Goal: Task Accomplishment & Management: Manage account settings

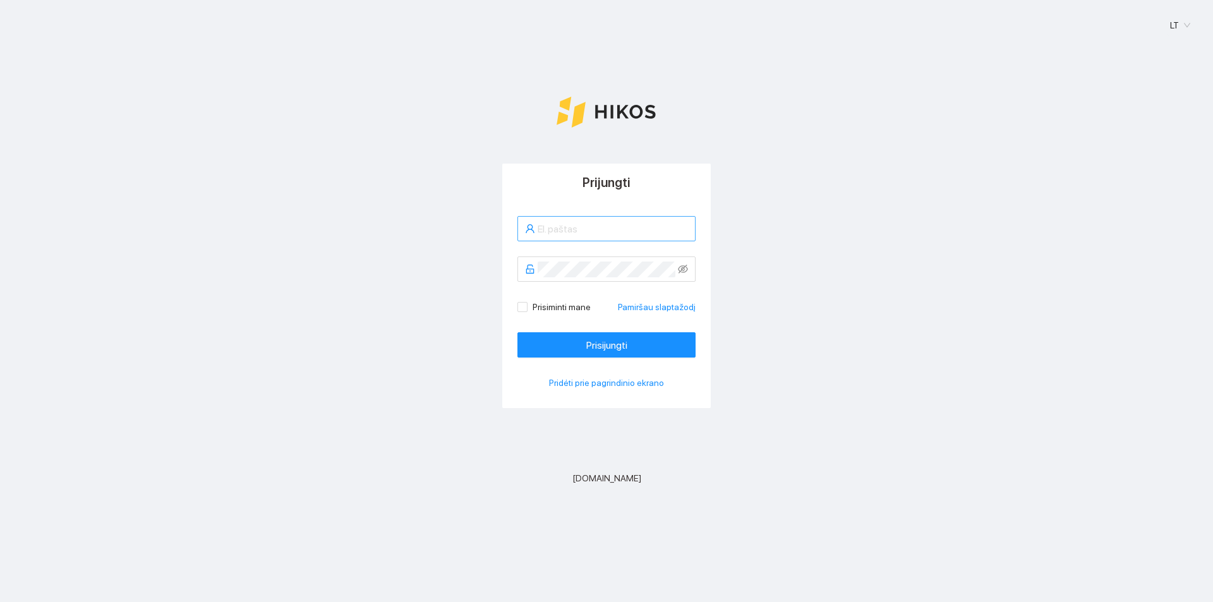
click at [615, 229] on input "text" at bounding box center [612, 229] width 150 height 16
type input "reikertasarnoldas@gmail.com"
click at [604, 281] on span at bounding box center [606, 268] width 178 height 25
click at [518, 306] on input "Prisiminti mane" at bounding box center [521, 306] width 9 height 9
checkbox input "true"
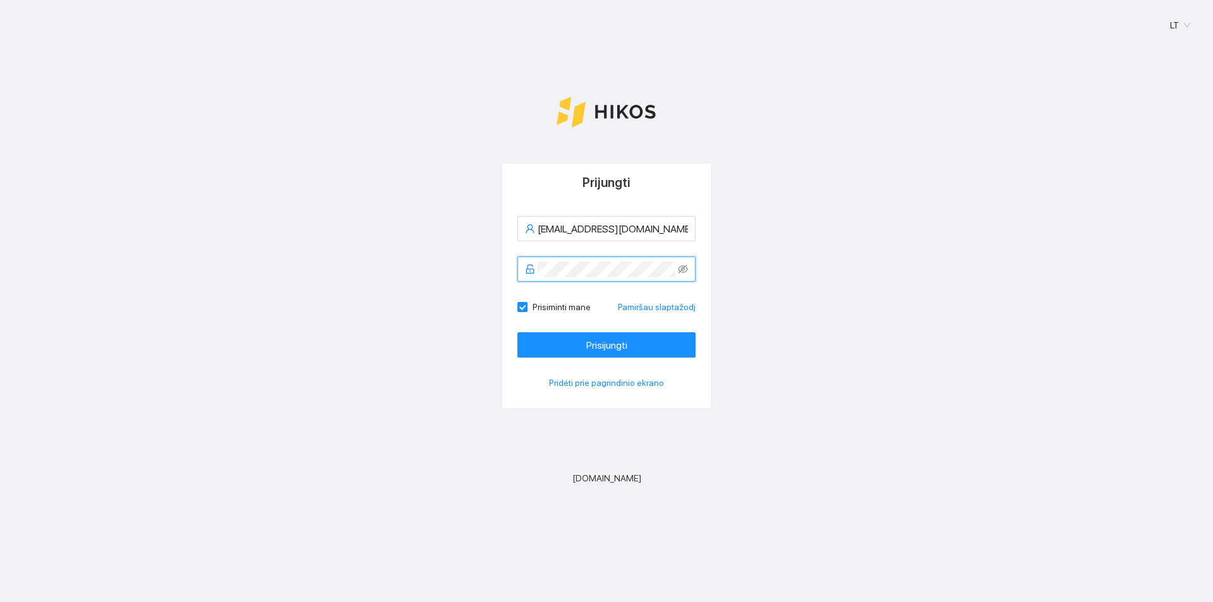
click at [517, 332] on button "Prisijungti" at bounding box center [606, 344] width 178 height 25
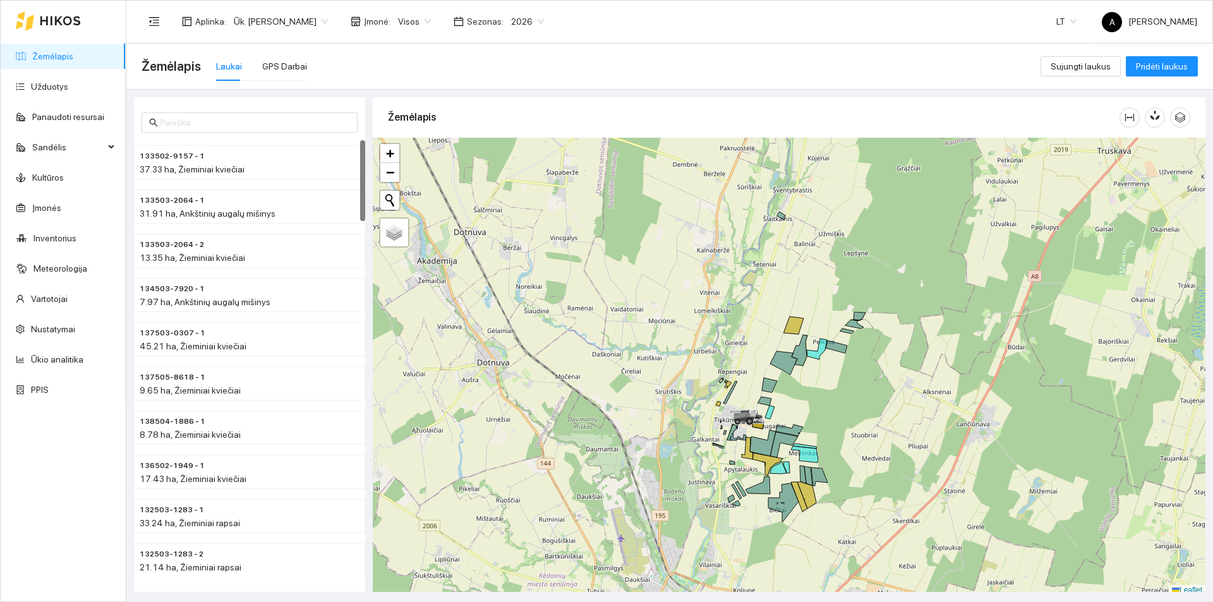
scroll to position [4, 0]
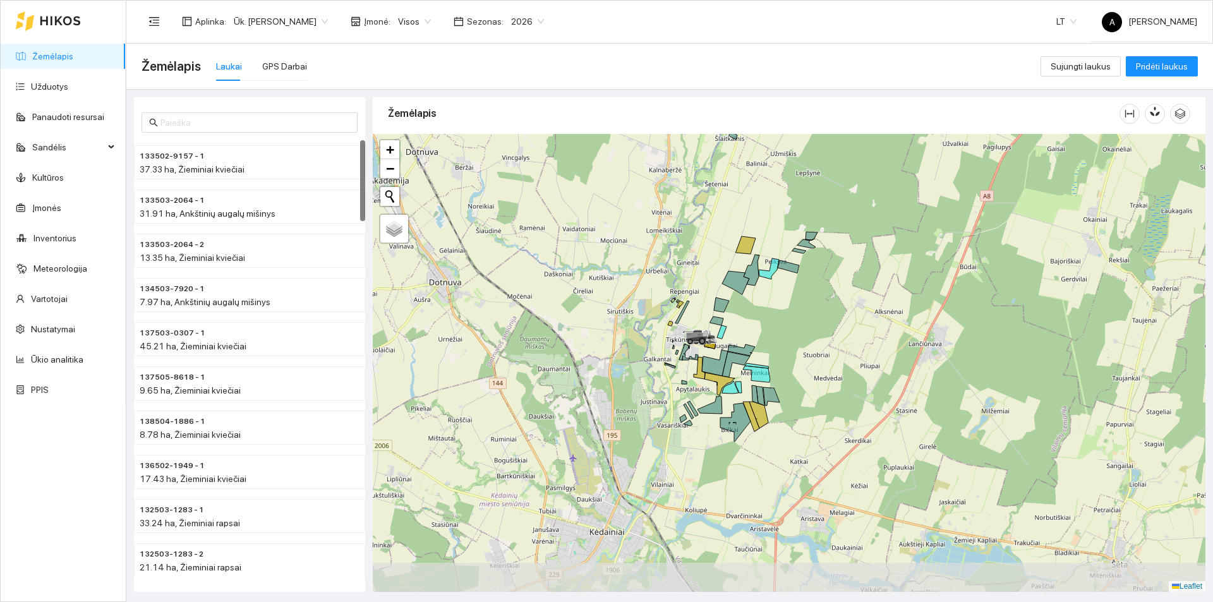
drag, startPoint x: 829, startPoint y: 427, endPoint x: 736, endPoint y: 337, distance: 129.5
click at [777, 347] on div at bounding box center [789, 363] width 832 height 458
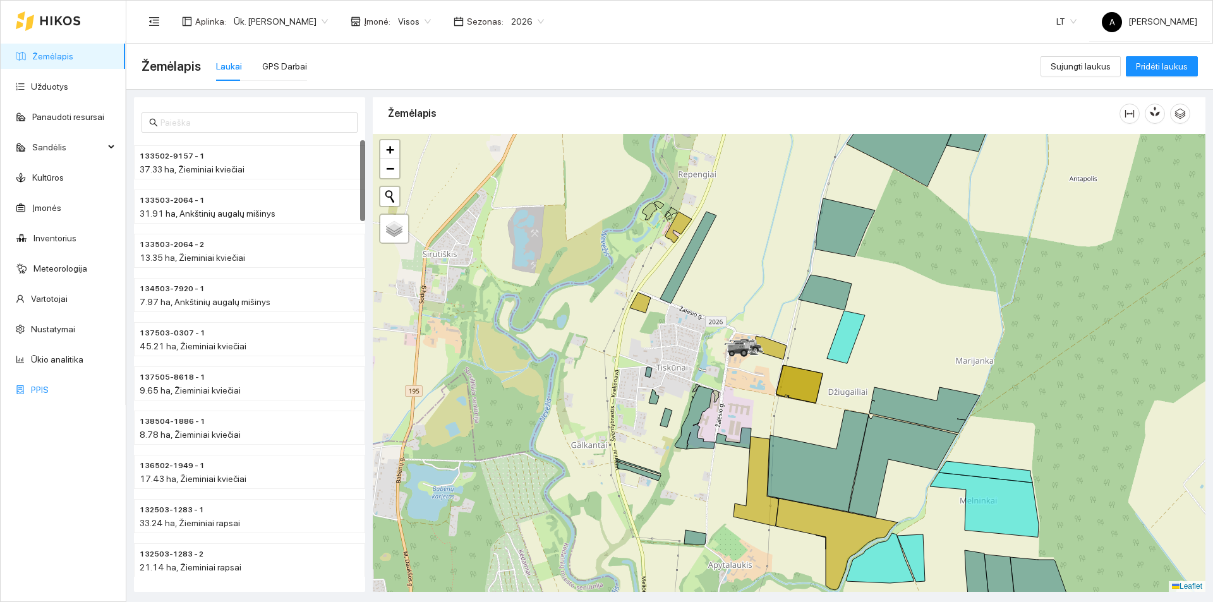
click at [49, 392] on link "PPIS" at bounding box center [40, 390] width 18 height 10
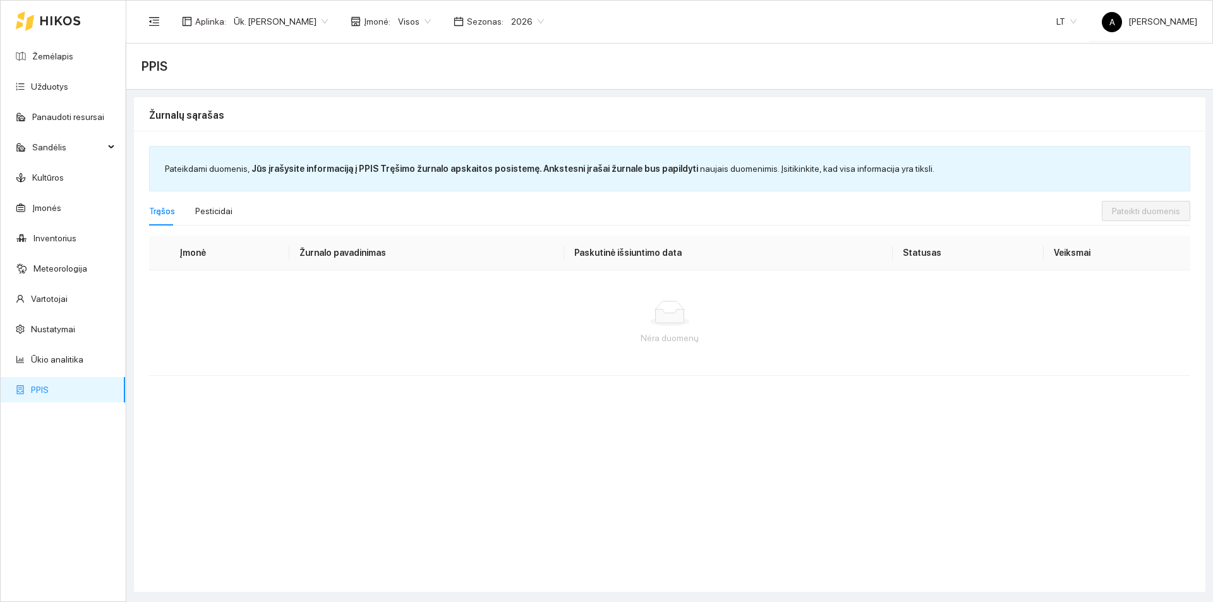
click at [828, 263] on th "Paskutinė išsiuntimo data" at bounding box center [728, 253] width 328 height 35
click at [640, 315] on div at bounding box center [669, 313] width 1021 height 25
click at [197, 215] on div "Pesticidai" at bounding box center [213, 211] width 37 height 14
click at [163, 222] on div "Trąšos" at bounding box center [162, 210] width 26 height 29
click at [409, 20] on span "Visos" at bounding box center [414, 21] width 33 height 19
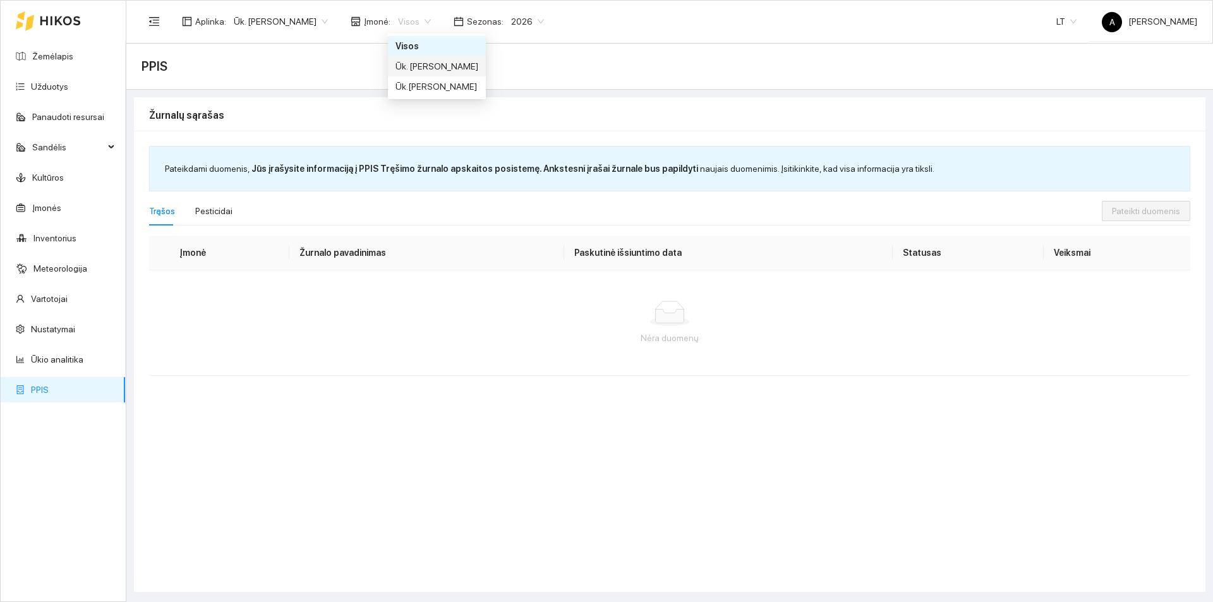
click at [419, 65] on div "Ūk. Arnoldas Reikertas" at bounding box center [436, 66] width 83 height 14
click at [193, 253] on th "Įmonė" at bounding box center [229, 253] width 120 height 35
click at [320, 277] on td "Nėra duomenų" at bounding box center [669, 322] width 1041 height 105
click at [311, 338] on div "Nėra duomenų" at bounding box center [669, 338] width 1021 height 14
click at [690, 328] on div "Nėra duomenų" at bounding box center [669, 323] width 1021 height 44
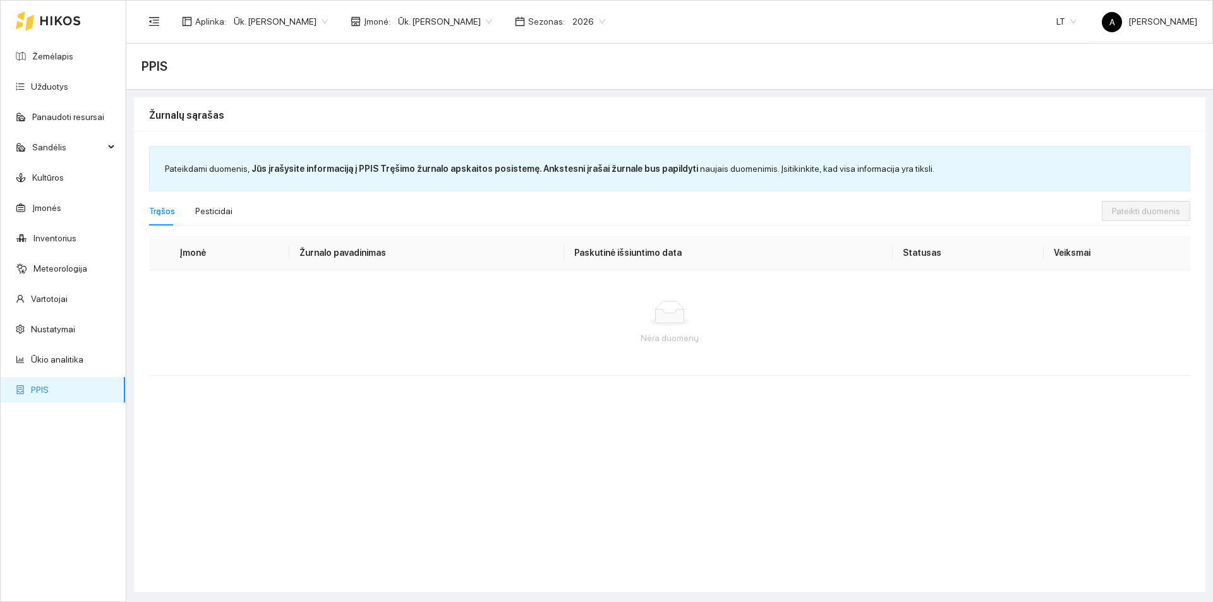
click at [1071, 252] on th "Veiksmai" at bounding box center [1116, 253] width 147 height 35
drag, startPoint x: 924, startPoint y: 261, endPoint x: 903, endPoint y: 264, distance: 21.6
click at [923, 261] on th "Statusas" at bounding box center [967, 253] width 151 height 35
click at [654, 320] on ellipse at bounding box center [669, 321] width 39 height 9
drag, startPoint x: 616, startPoint y: 256, endPoint x: 371, endPoint y: 265, distance: 245.8
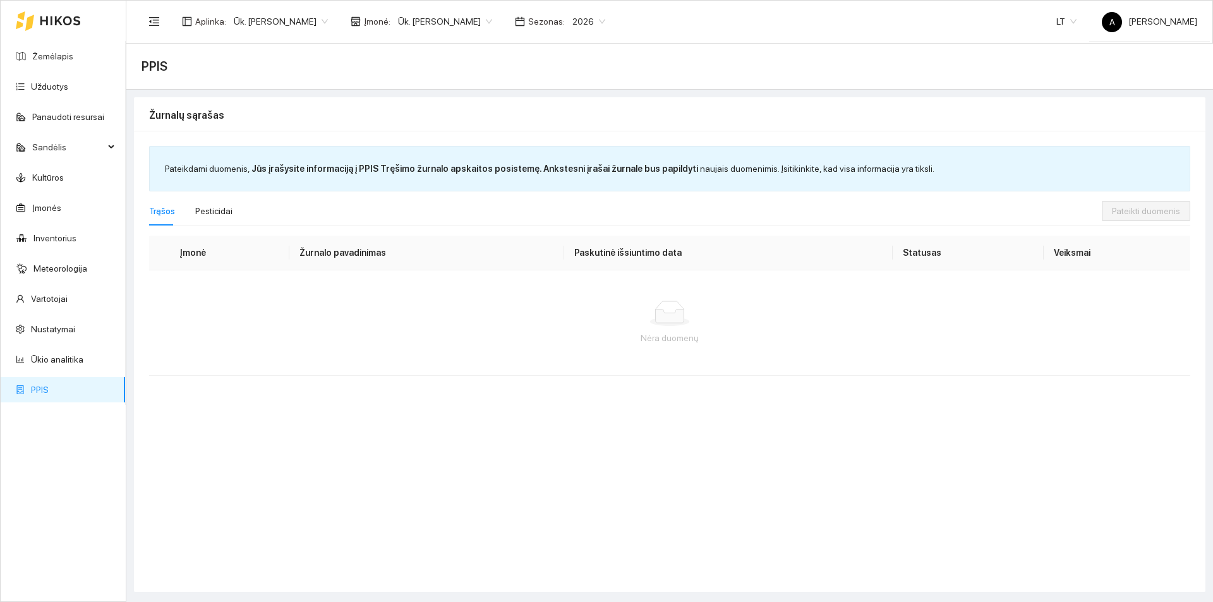
click at [609, 263] on th "Paskutinė išsiuntimo data" at bounding box center [728, 253] width 328 height 35
click at [362, 265] on th "Žurnalo pavadinimas" at bounding box center [426, 253] width 275 height 35
click at [205, 216] on div "Pesticidai" at bounding box center [213, 211] width 37 height 14
click at [163, 216] on div "Trąšos" at bounding box center [162, 211] width 26 height 14
drag, startPoint x: 169, startPoint y: 236, endPoint x: 174, endPoint y: 255, distance: 20.2
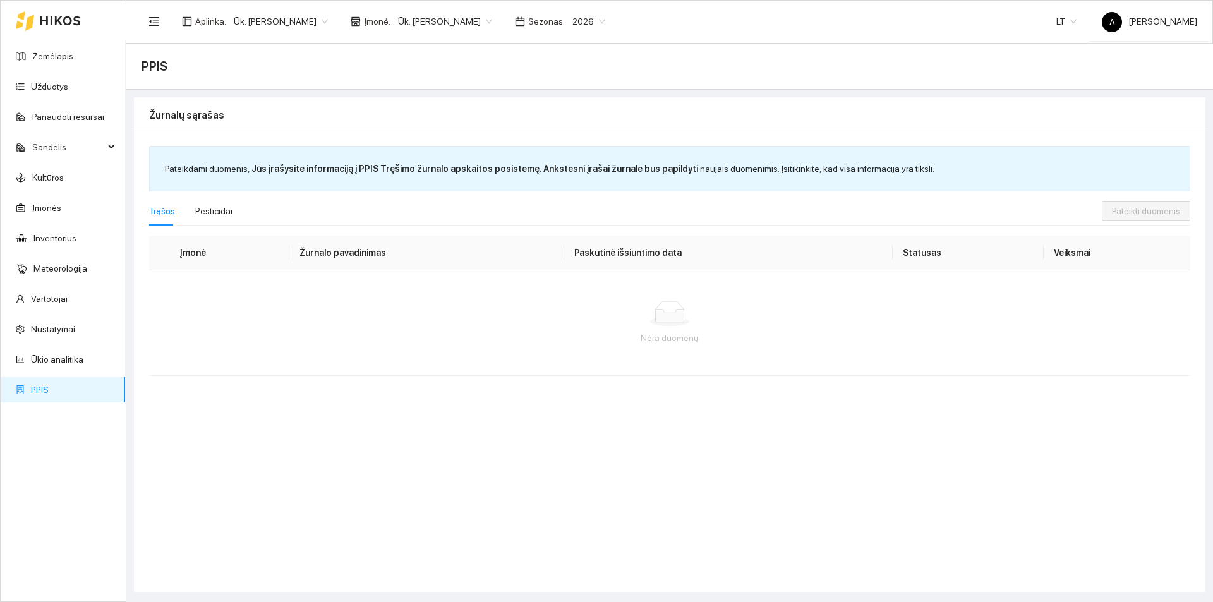
click at [169, 237] on th "Įmonė" at bounding box center [229, 253] width 120 height 35
click at [174, 256] on th "Įmonė" at bounding box center [229, 253] width 120 height 35
click at [216, 255] on th "Įmonė" at bounding box center [229, 253] width 120 height 35
drag, startPoint x: 244, startPoint y: 313, endPoint x: 585, endPoint y: 352, distance: 343.9
click at [264, 315] on div at bounding box center [669, 313] width 1021 height 25
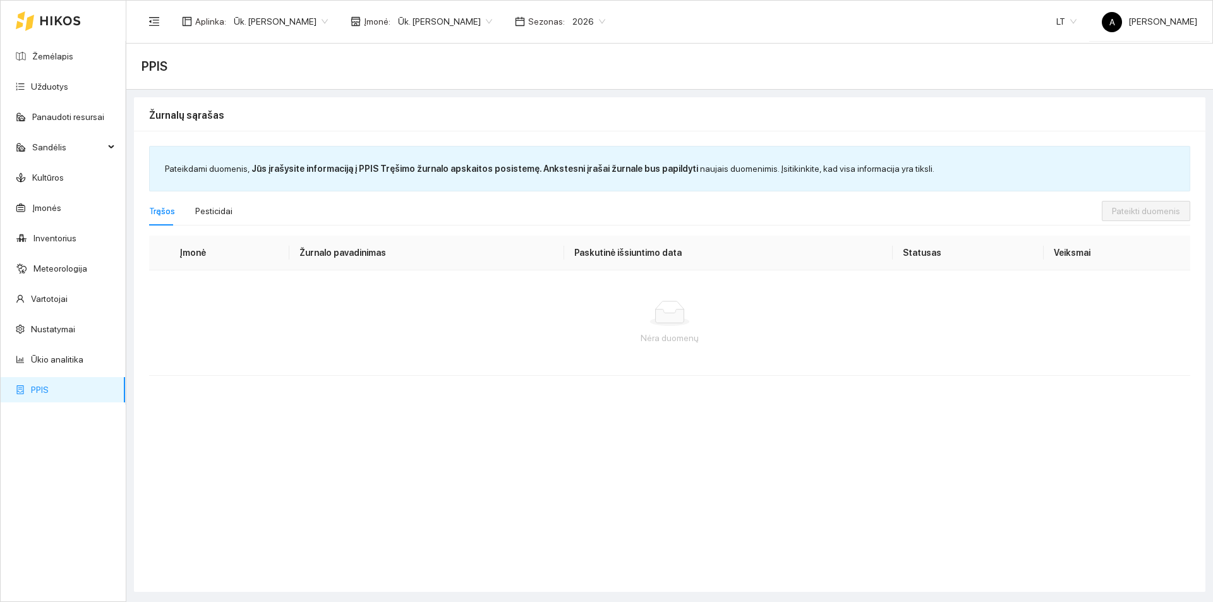
click at [678, 329] on div "Nėra duomenų" at bounding box center [669, 323] width 1021 height 44
click at [381, 257] on th "Žurnalo pavadinimas" at bounding box center [426, 253] width 275 height 35
click at [582, 18] on span "2026" at bounding box center [588, 21] width 33 height 19
click at [585, 150] on div "2025" at bounding box center [583, 147] width 33 height 14
click at [1086, 249] on th "Veiksmai" at bounding box center [1116, 253] width 147 height 35
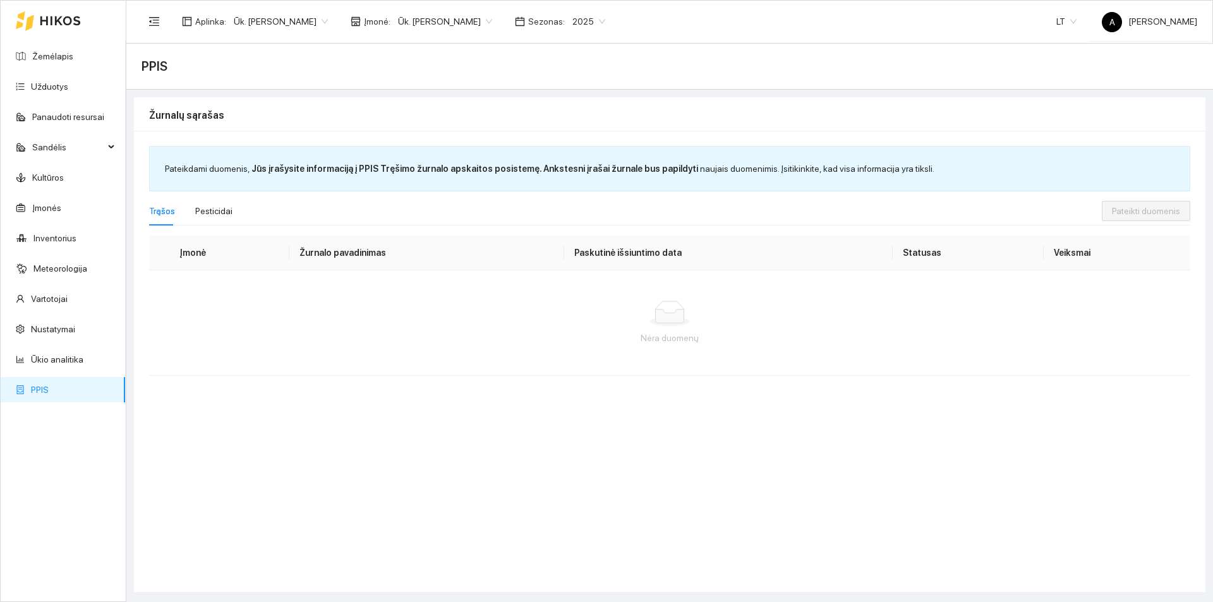
click at [638, 253] on th "Paskutinė išsiuntimo data" at bounding box center [728, 253] width 328 height 35
click at [420, 266] on th "Žurnalo pavadinimas" at bounding box center [426, 253] width 275 height 35
click at [592, 23] on span "2025" at bounding box center [588, 21] width 33 height 19
click at [578, 171] on div "2026" at bounding box center [583, 167] width 33 height 14
click at [596, 23] on span "2026" at bounding box center [588, 21] width 33 height 19
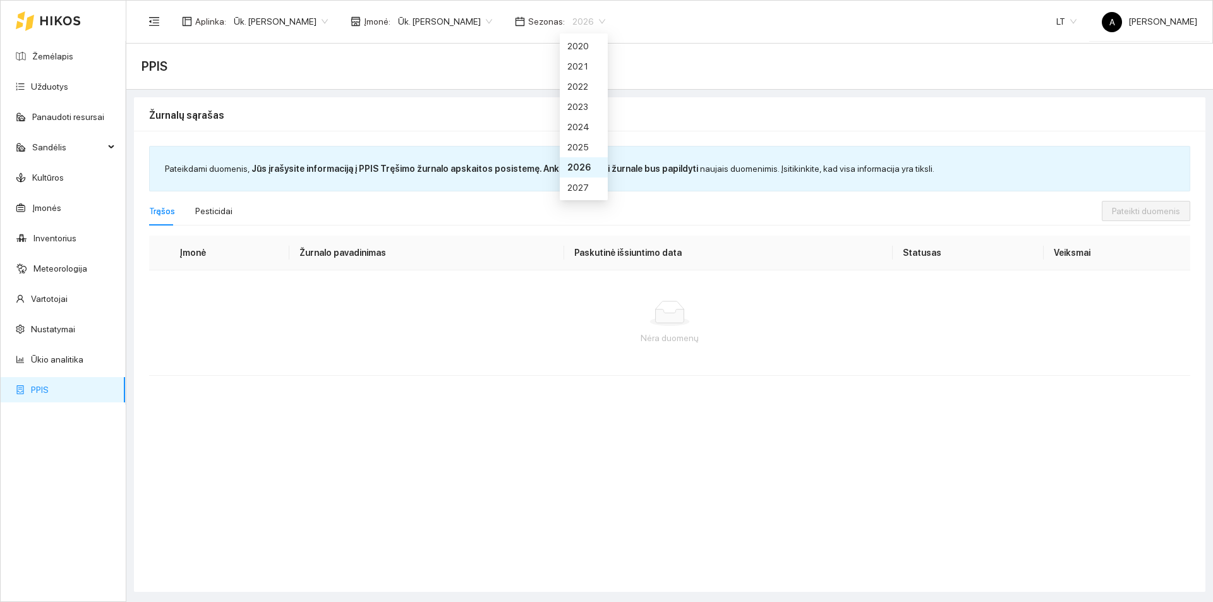
click at [586, 166] on div "2026" at bounding box center [583, 167] width 33 height 14
click at [650, 169] on b "Jūs įrašysite informaciją į PPIS Tręšimo žurnalo apskaitos posistemę. Ankstesni…" at bounding box center [474, 169] width 447 height 10
click at [649, 186] on div "Pateikdami duomenis, Jūs įrašysite informaciją į PPIS Tręšimo žurnalo apskaitos…" at bounding box center [670, 169] width 1040 height 44
click at [652, 147] on div "Pateikdami duomenis, Jūs įrašysite informaciją į PPIS Tręšimo žurnalo apskaitos…" at bounding box center [669, 361] width 1071 height 461
click at [652, 179] on div "Pateikdami duomenis, Jūs įrašysite informaciją į PPIS Tręšimo žurnalo apskaitos…" at bounding box center [670, 169] width 1040 height 44
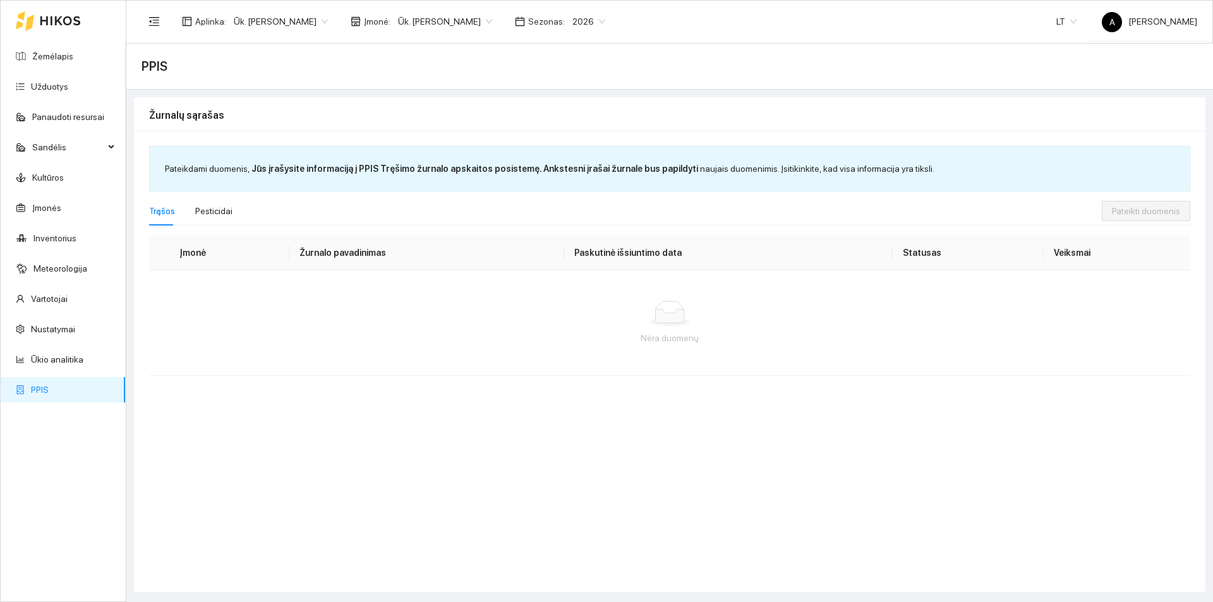
click at [649, 201] on div "Trąšos Pesticidai" at bounding box center [625, 210] width 952 height 29
click at [641, 132] on div "Pateikdami duomenis, Jūs įrašysite informaciją į PPIS Tręšimo žurnalo apskaitos…" at bounding box center [669, 361] width 1071 height 461
click at [637, 203] on div "Trąšos Pesticidai" at bounding box center [625, 210] width 952 height 29
click at [629, 136] on div "Pateikdami duomenis, Jūs įrašysite informaciją į PPIS Tręšimo žurnalo apskaitos…" at bounding box center [669, 361] width 1071 height 461
click at [628, 189] on div "Pateikdami duomenis, Jūs įrašysite informaciją į PPIS Tręšimo žurnalo apskaitos…" at bounding box center [670, 169] width 1040 height 44
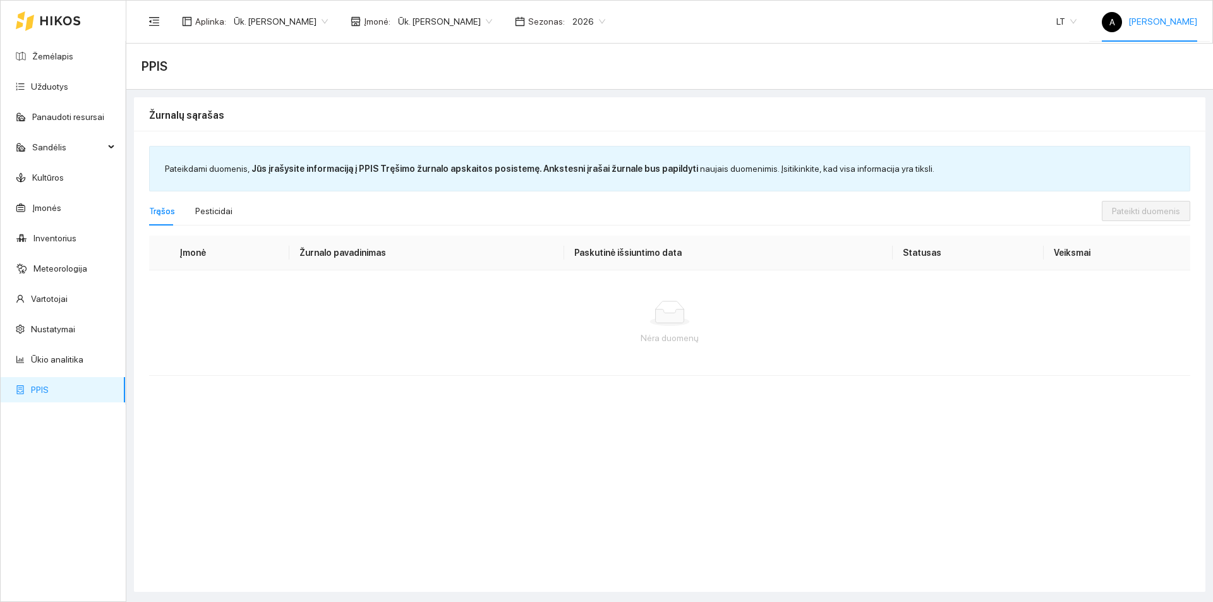
click at [1145, 23] on span "A Arnoldas Reikertas" at bounding box center [1148, 21] width 95 height 10
click at [1131, 56] on li "Atsijungti" at bounding box center [1151, 61] width 101 height 25
